Goal: Check status

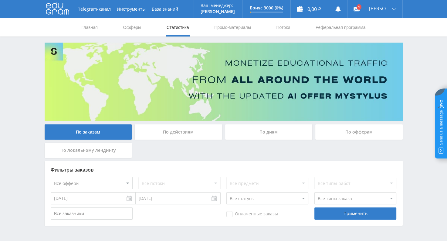
click at [179, 131] on div "По действиям" at bounding box center [178, 131] width 87 height 15
click at [0, 0] on input "По действиям" at bounding box center [0, 0] width 0 height 0
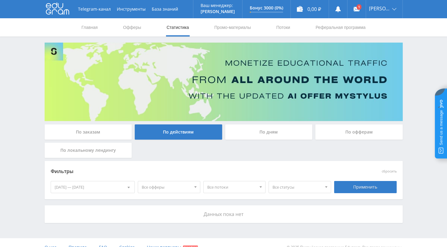
click at [128, 186] on span at bounding box center [129, 187] width 2 height 3
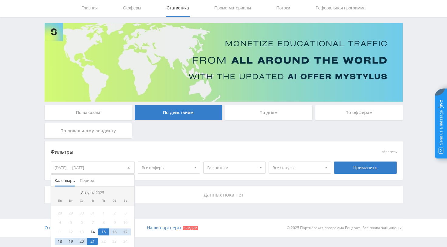
scroll to position [30, 0]
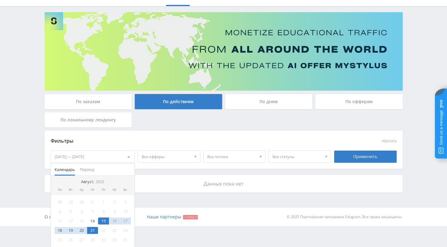
click at [104, 201] on div "1" at bounding box center [103, 201] width 11 height 7
click at [128, 156] on span at bounding box center [129, 155] width 2 height 3
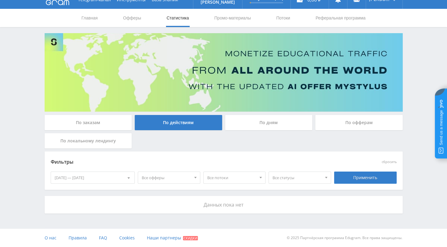
click at [72, 179] on div "[DATE] — [DATE]" at bounding box center [93, 178] width 84 height 12
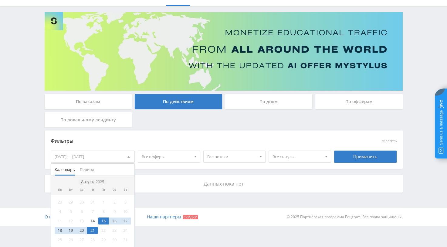
click at [89, 183] on div "Август, 2025" at bounding box center [93, 181] width 28 height 5
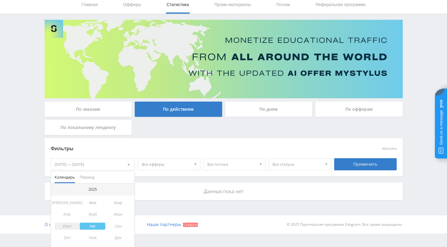
click at [67, 225] on div "Июл" at bounding box center [68, 225] width 26 height 7
click at [69, 226] on div "Июл" at bounding box center [68, 225] width 26 height 7
click at [122, 215] on div "Июн" at bounding box center [118, 213] width 26 height 7
click at [94, 189] on div "2025" at bounding box center [92, 189] width 13 height 5
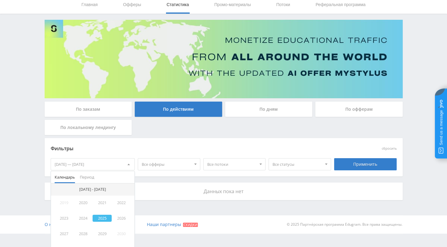
click at [100, 217] on div "2025" at bounding box center [102, 217] width 19 height 7
click at [64, 226] on div "Июл" at bounding box center [68, 225] width 26 height 7
click at [92, 214] on div "Май" at bounding box center [93, 213] width 26 height 7
click at [97, 226] on div "Авг" at bounding box center [93, 225] width 26 height 7
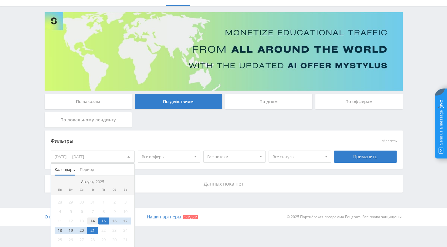
click at [94, 219] on div "14" at bounding box center [92, 220] width 11 height 7
click at [83, 230] on div "20" at bounding box center [81, 230] width 11 height 7
click at [95, 230] on div "21" at bounding box center [92, 230] width 11 height 7
click at [94, 221] on div "14" at bounding box center [92, 220] width 11 height 7
click at [129, 158] on div at bounding box center [129, 157] width 12 height 12
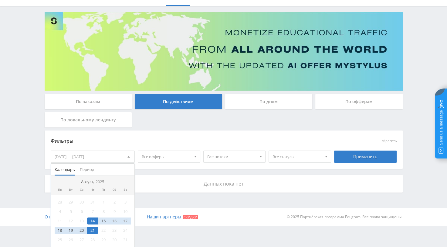
scroll to position [9, 0]
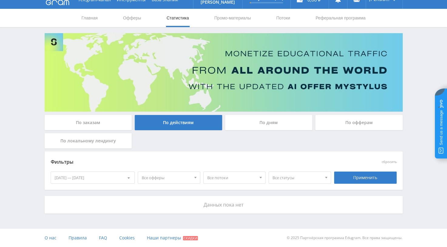
click at [272, 123] on div "По дням" at bounding box center [268, 122] width 87 height 15
click at [0, 0] on input "По дням" at bounding box center [0, 0] width 0 height 0
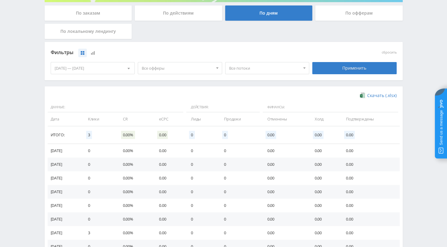
scroll to position [43, 0]
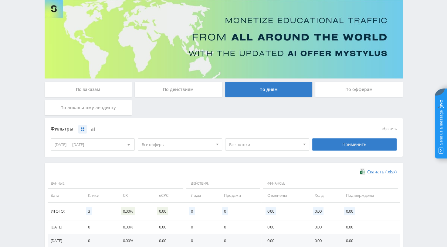
click at [351, 89] on div "По офферам" at bounding box center [359, 89] width 87 height 15
click at [0, 0] on input "По офферам" at bounding box center [0, 0] width 0 height 0
